Goal: Task Accomplishment & Management: Use online tool/utility

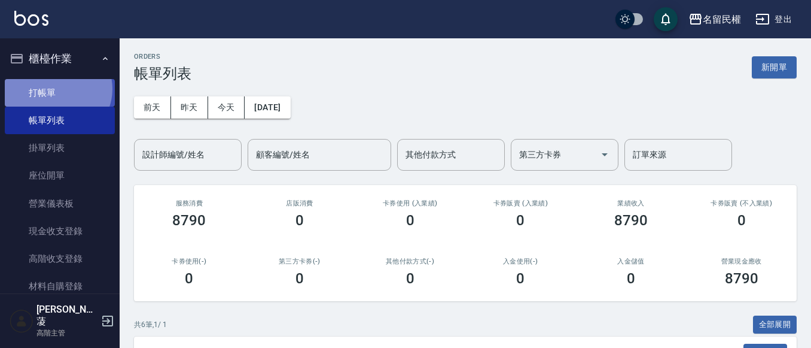
click at [57, 89] on link "打帳單" at bounding box center [60, 93] width 110 height 28
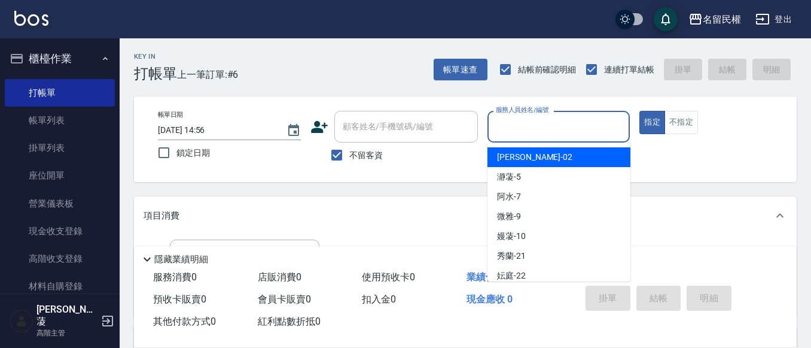
click at [518, 127] on input "服務人員姓名/編號" at bounding box center [559, 126] width 132 height 21
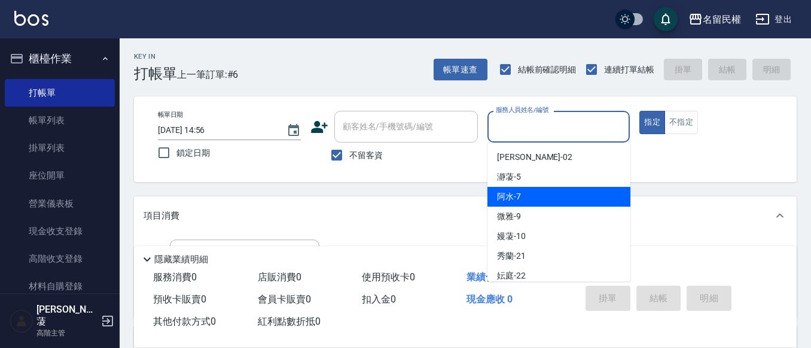
click at [517, 194] on span "阿水 -7" at bounding box center [509, 196] width 24 height 13
type input "阿水-7"
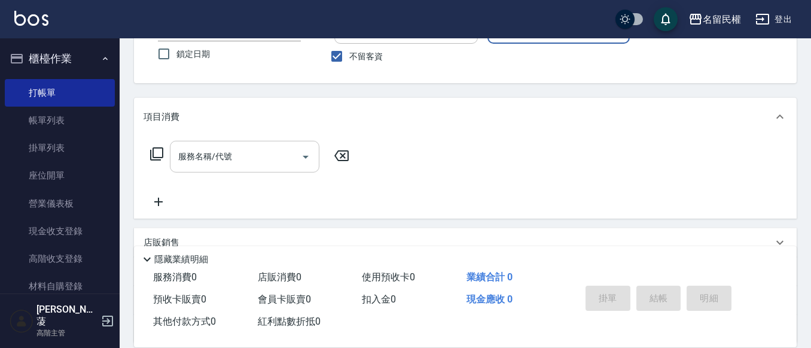
scroll to position [120, 0]
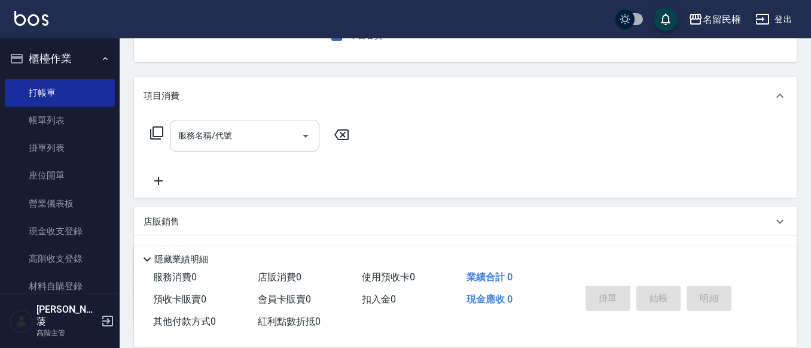
click at [194, 138] on input "服務名稱/代號" at bounding box center [235, 135] width 121 height 21
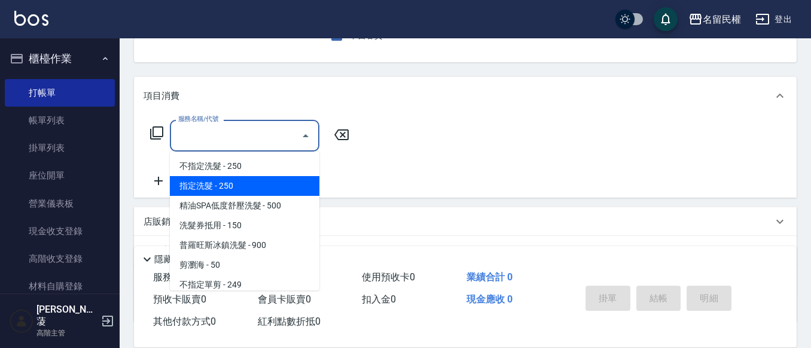
click at [219, 187] on span "指定洗髮 - 250" at bounding box center [245, 186] width 150 height 20
type input "指定洗髮(102)"
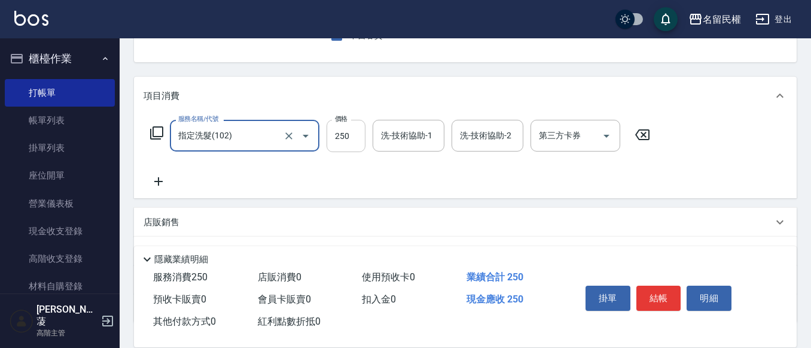
click at [335, 135] on input "250" at bounding box center [346, 136] width 39 height 32
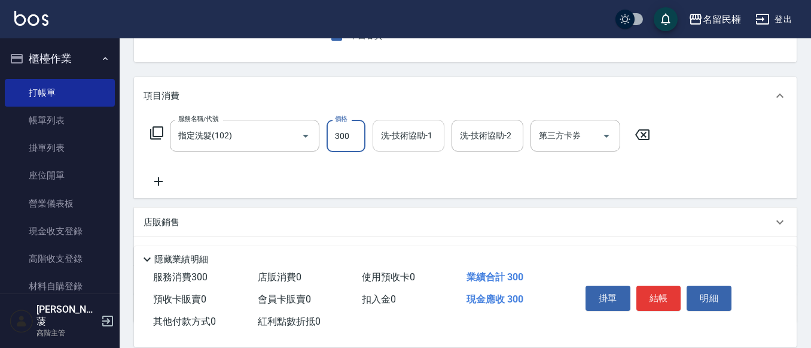
type input "300"
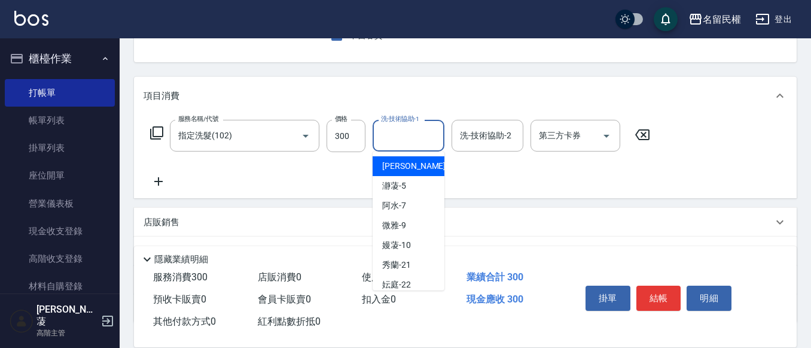
click at [378, 142] on input "洗-技術協助-1" at bounding box center [408, 135] width 61 height 21
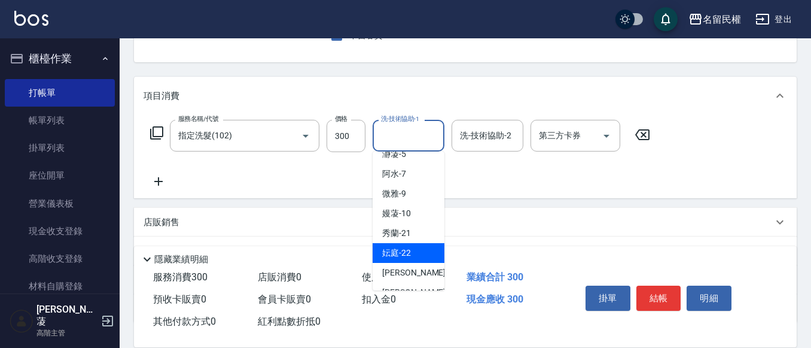
scroll to position [60, 0]
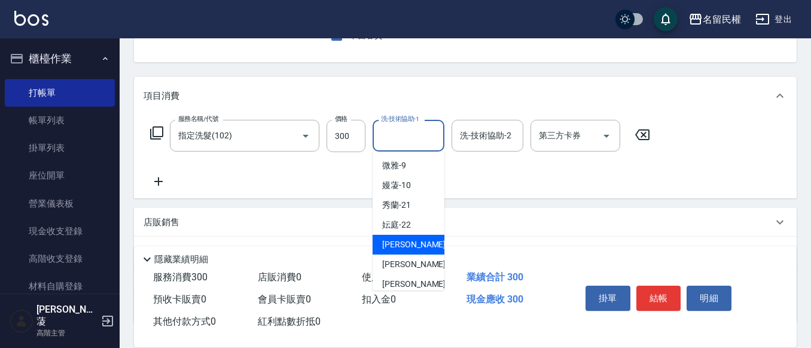
click at [415, 246] on span "[PERSON_NAME]-23" at bounding box center [419, 244] width 75 height 13
type input "[PERSON_NAME]-23"
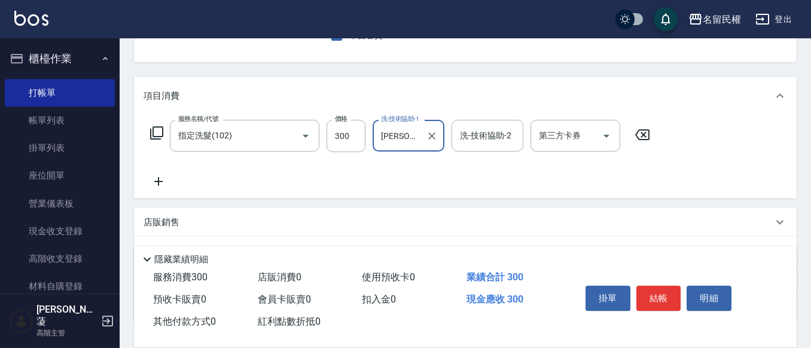
click at [159, 178] on icon at bounding box center [158, 181] width 8 height 8
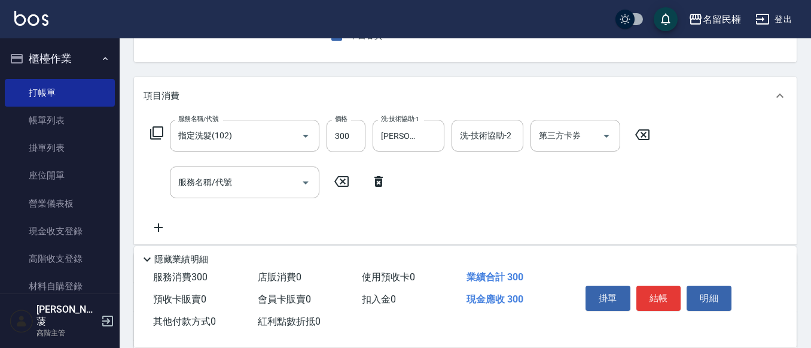
click at [263, 200] on div "服務名稱/代號 指定洗髮(102) 服務名稱/代號 價格 300 價格 洗-技術協助-1 [PERSON_NAME]-23 洗-技術協助-1 洗-技術協助-2…" at bounding box center [401, 177] width 514 height 115
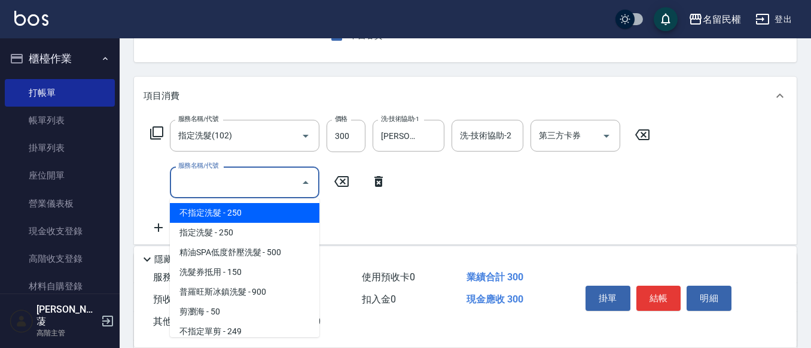
click at [261, 189] on input "服務名稱/代號" at bounding box center [235, 182] width 121 height 21
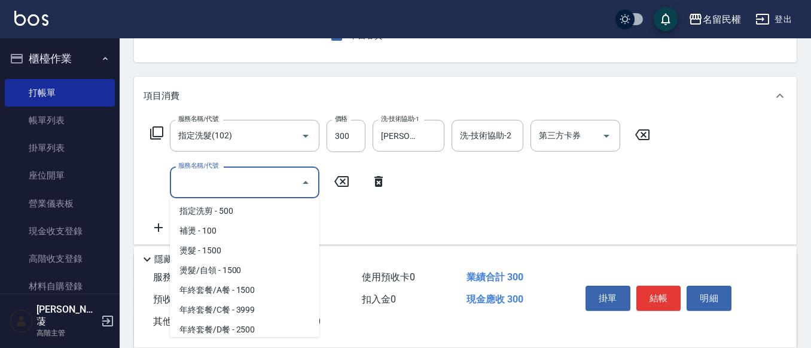
scroll to position [0, 0]
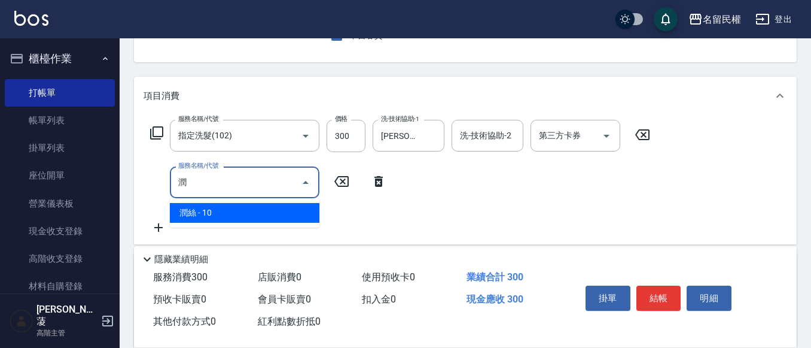
click at [231, 208] on span "潤絲 - 10" at bounding box center [245, 213] width 150 height 20
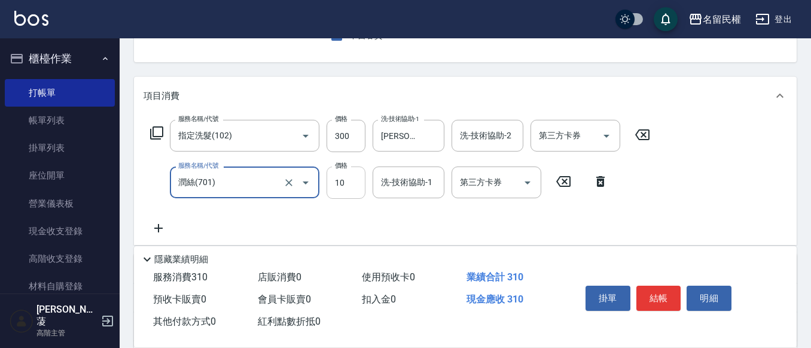
type input "潤絲(701)"
click at [347, 187] on input "10" at bounding box center [346, 182] width 39 height 32
type input "30"
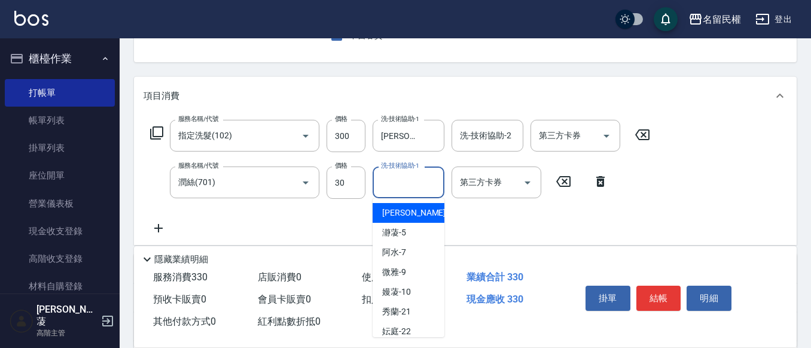
click at [389, 178] on input "洗-技術協助-1" at bounding box center [408, 182] width 61 height 21
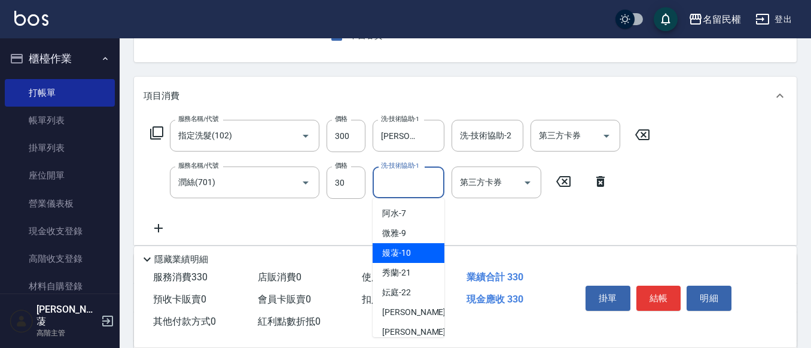
scroll to position [60, 0]
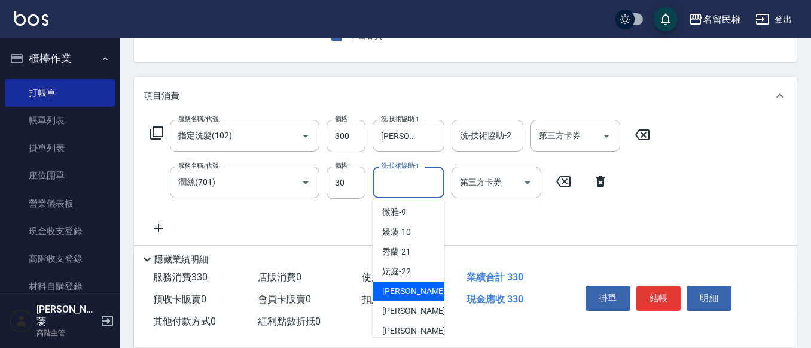
click at [413, 291] on span "[PERSON_NAME]-23" at bounding box center [419, 291] width 75 height 13
type input "[PERSON_NAME]-23"
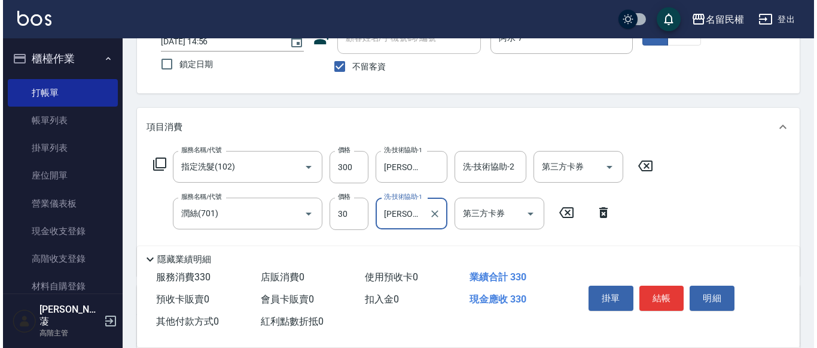
scroll to position [179, 0]
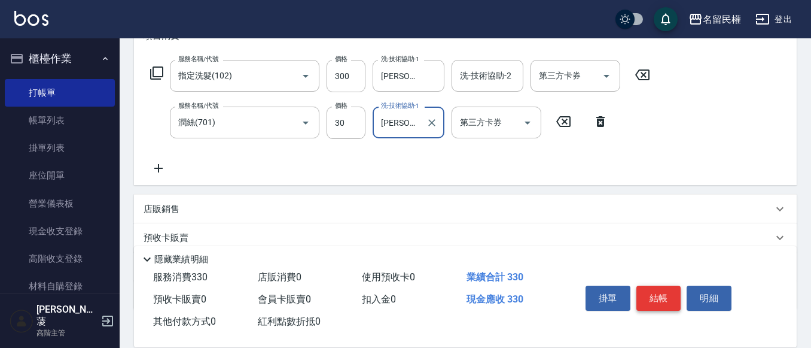
click at [647, 290] on button "結帳" at bounding box center [658, 297] width 45 height 25
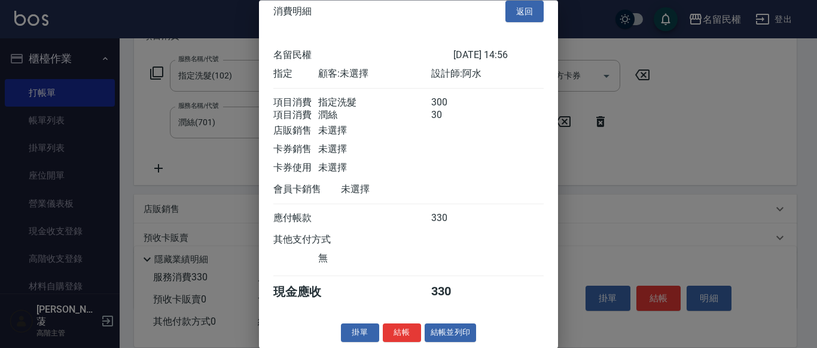
scroll to position [30, 0]
click at [383, 333] on button "結帳" at bounding box center [402, 333] width 38 height 19
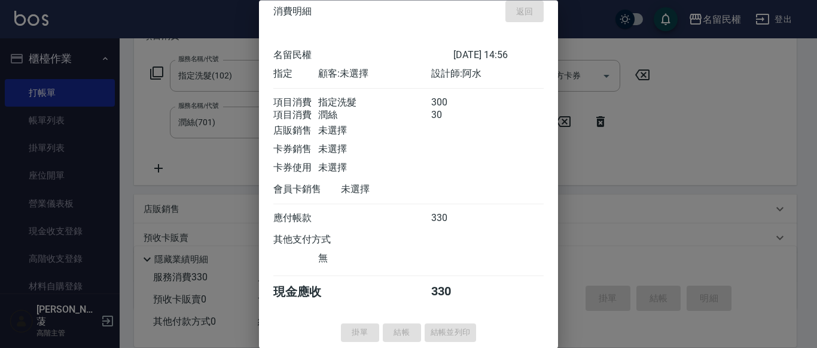
type input "[DATE] 14:57"
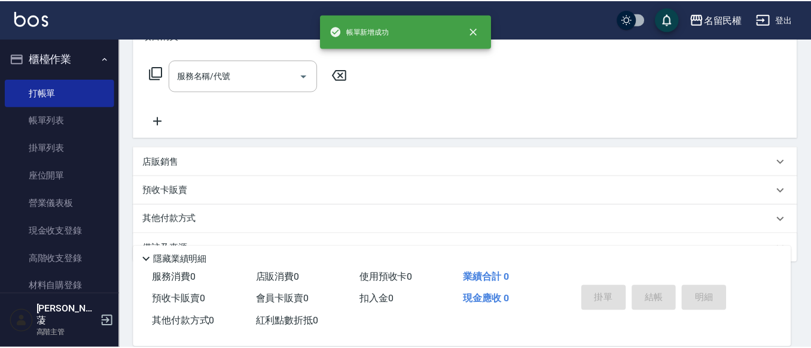
scroll to position [0, 0]
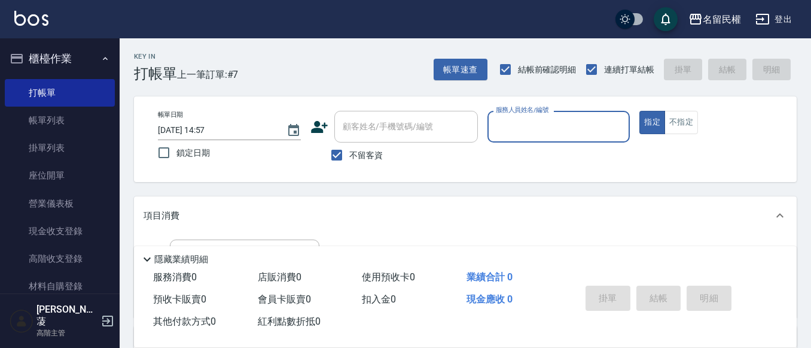
click at [551, 126] on input "服務人員姓名/編號" at bounding box center [559, 126] width 132 height 21
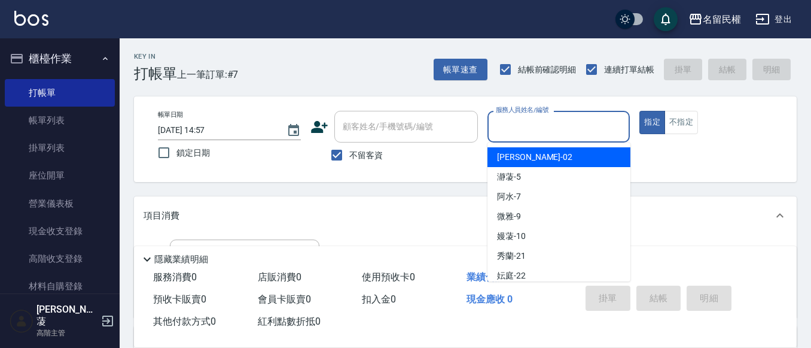
click at [684, 187] on div "Key In 打帳單 上一筆訂單:#7 帳單速查 結帳前確認明細 連續打單結帳 掛單 結帳 明細 帳單日期 [DATE] 14:57 鎖定日期 顧客姓名/手機…" at bounding box center [466, 297] width 692 height 518
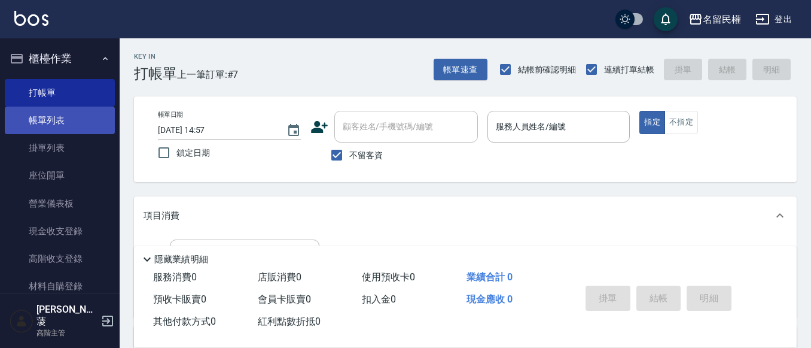
click at [29, 122] on link "帳單列表" at bounding box center [60, 120] width 110 height 28
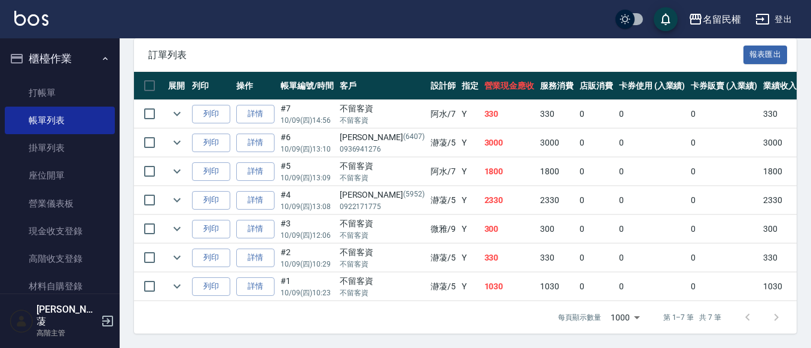
scroll to position [307, 0]
click at [24, 100] on link "打帳單" at bounding box center [60, 93] width 110 height 28
